Goal: Check status

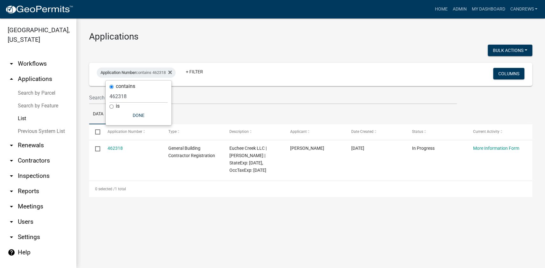
click at [248, 192] on div "0 selected / 1 total" at bounding box center [310, 189] width 443 height 16
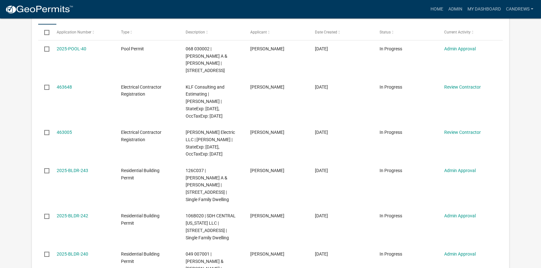
scroll to position [202, 0]
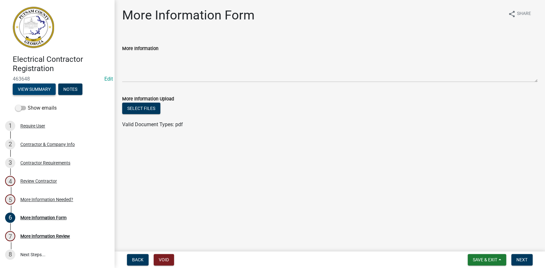
click at [44, 89] on button "View Summary" at bounding box center [34, 88] width 43 height 11
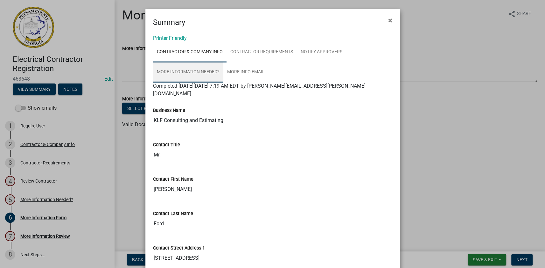
click at [204, 71] on link "More Information Needed?" at bounding box center [188, 72] width 70 height 20
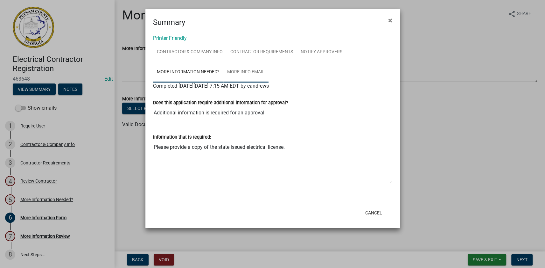
click at [233, 70] on link "More Info Email" at bounding box center [245, 72] width 45 height 20
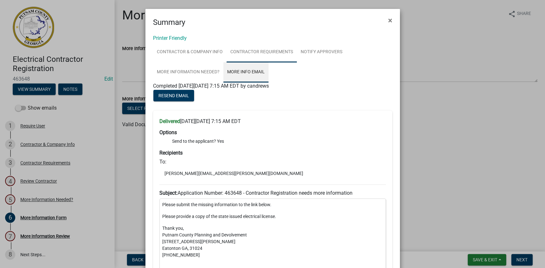
click at [244, 55] on link "Contractor Requirements" at bounding box center [262, 52] width 70 height 20
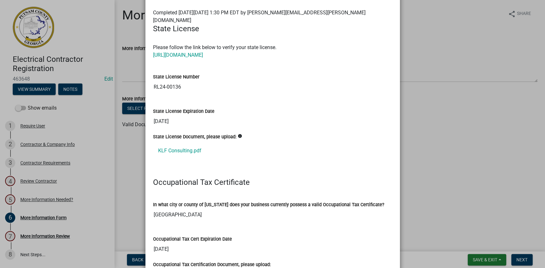
scroll to position [87, 0]
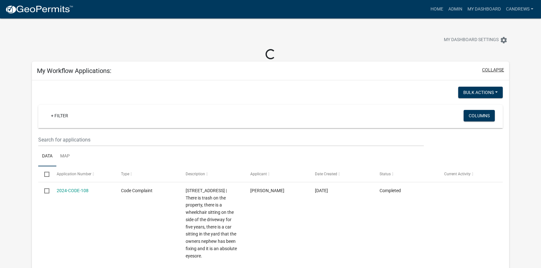
click at [494, 68] on button "collapse" at bounding box center [493, 70] width 22 height 7
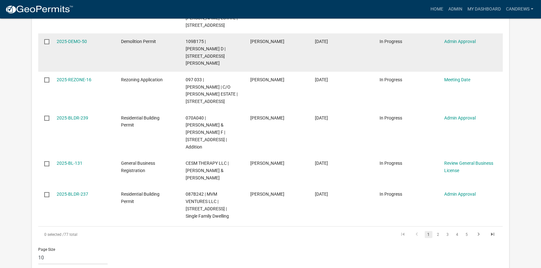
scroll to position [434, 0]
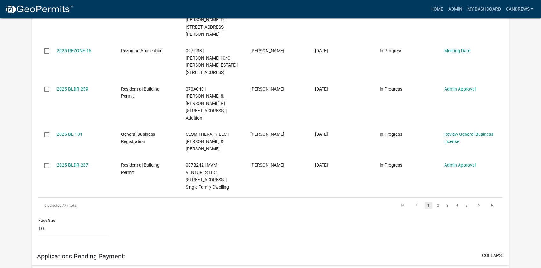
click at [41, 222] on select "10 25 50 100" at bounding box center [72, 228] width 69 height 13
select select "2: 50"
click at [38, 222] on select "10 25 50 100" at bounding box center [72, 228] width 69 height 13
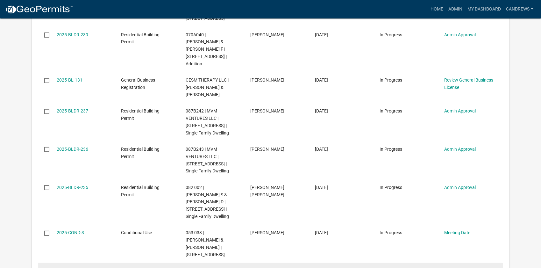
scroll to position [521, 0]
